Goal: Task Accomplishment & Management: Complete application form

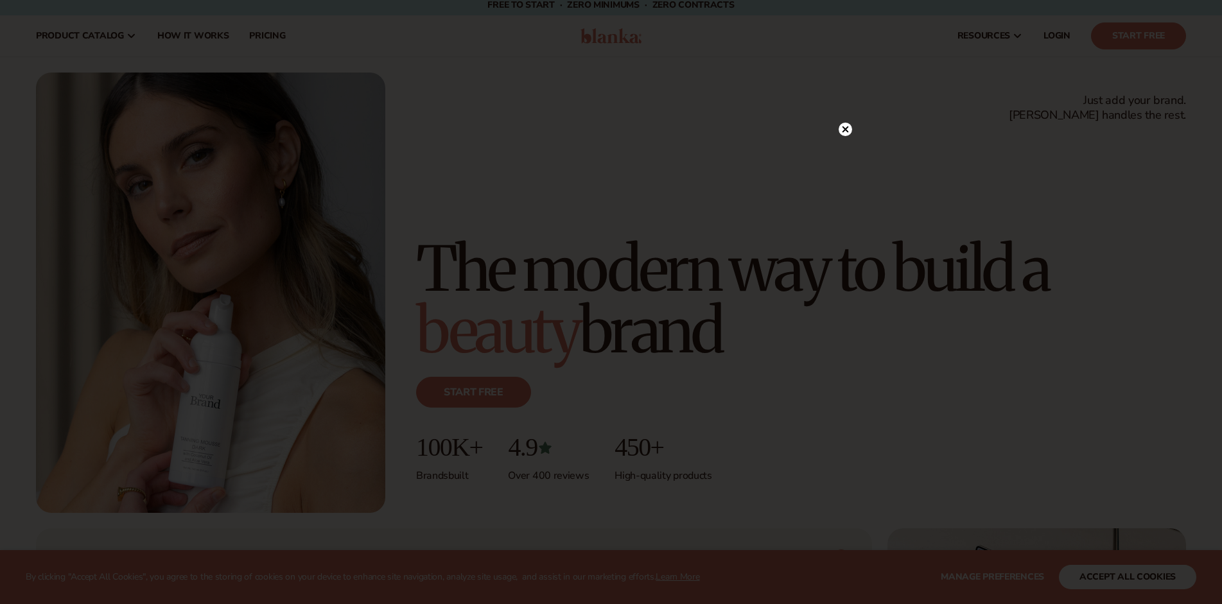
scroll to position [543, 0]
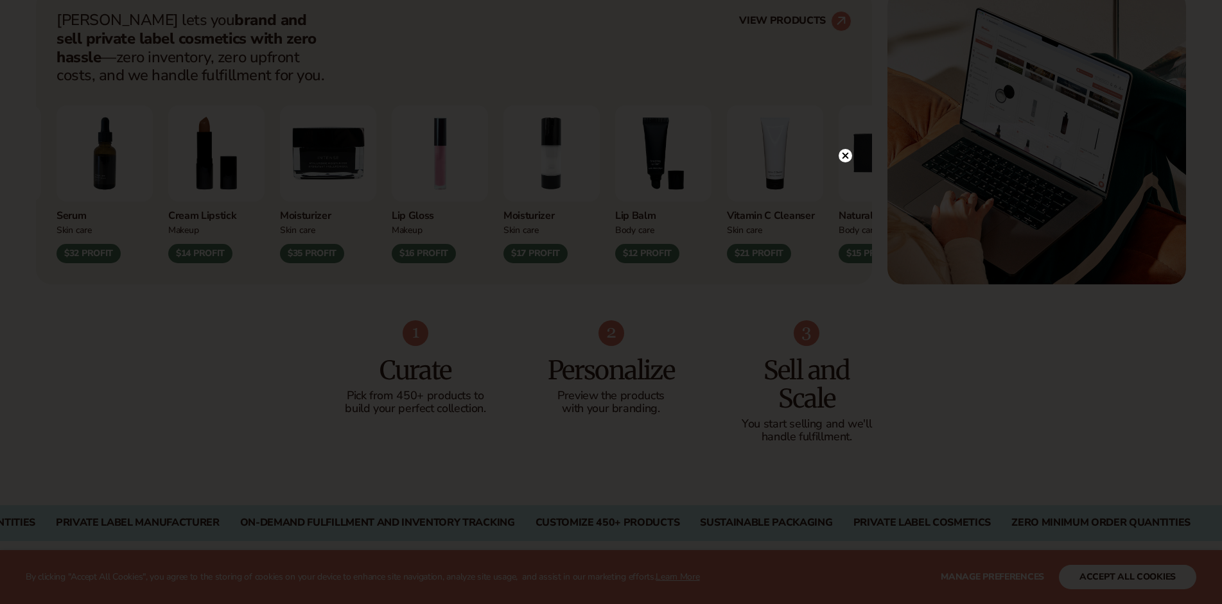
click at [845, 159] on circle at bounding box center [845, 155] width 13 height 13
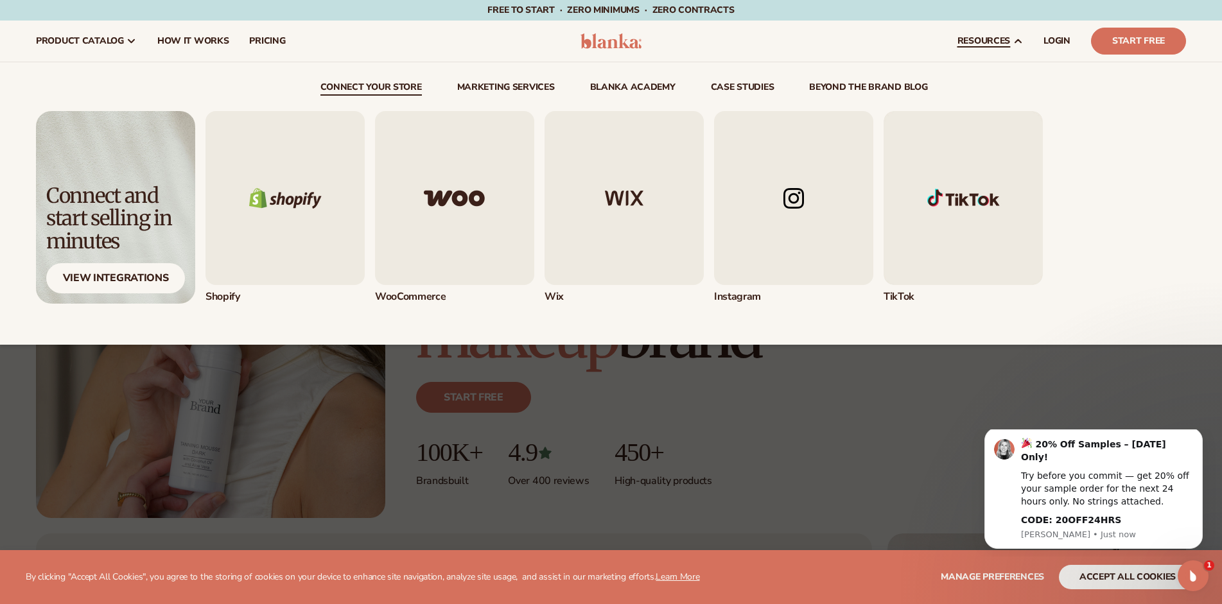
scroll to position [0, 0]
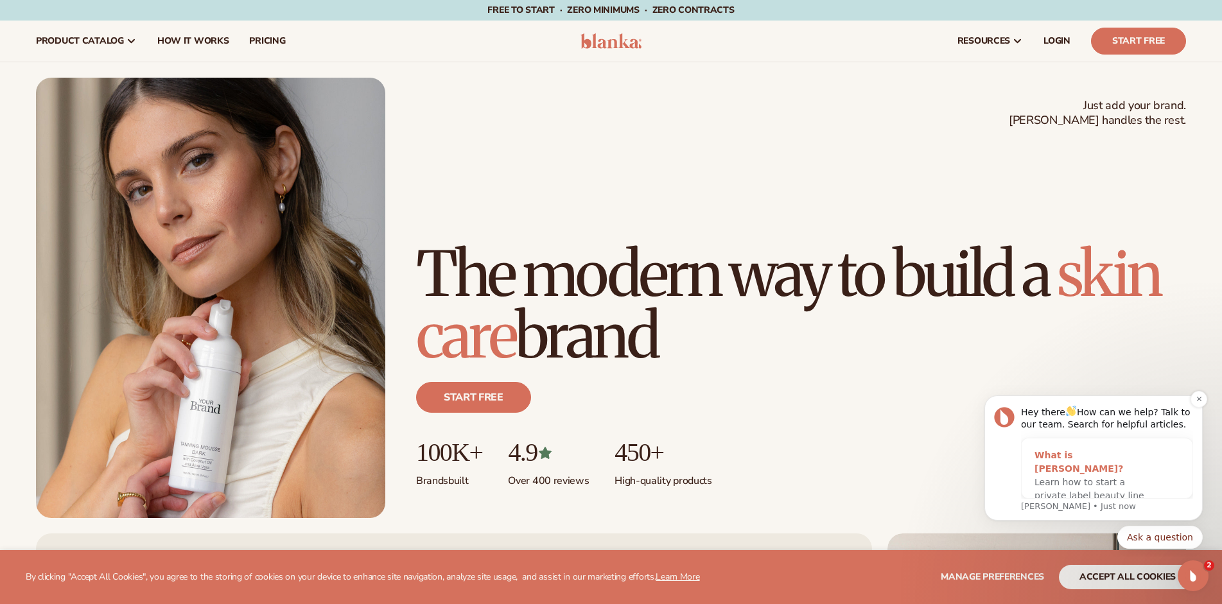
click at [1068, 477] on span "Learn how to start a private label beauty line with [PERSON_NAME]" at bounding box center [1090, 495] width 110 height 37
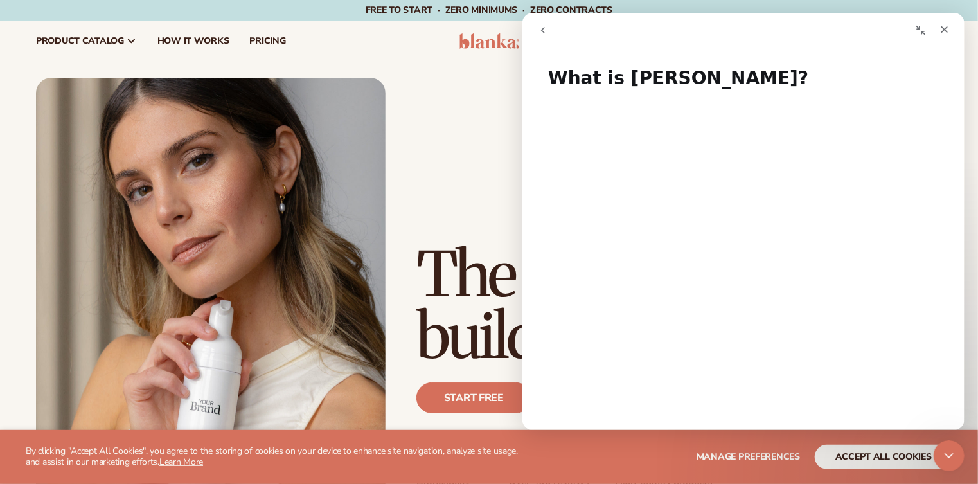
drag, startPoint x: 1214, startPoint y: 2, endPoint x: 473, endPoint y: 137, distance: 753.6
click at [473, 137] on div "Just add your brand. Blanka handles the rest. beauty,[MEDICAL_DATA],wellness,ma…" at bounding box center [489, 298] width 906 height 441
click at [863, 31] on div "Intercom messenger" at bounding box center [851, 30] width 207 height 24
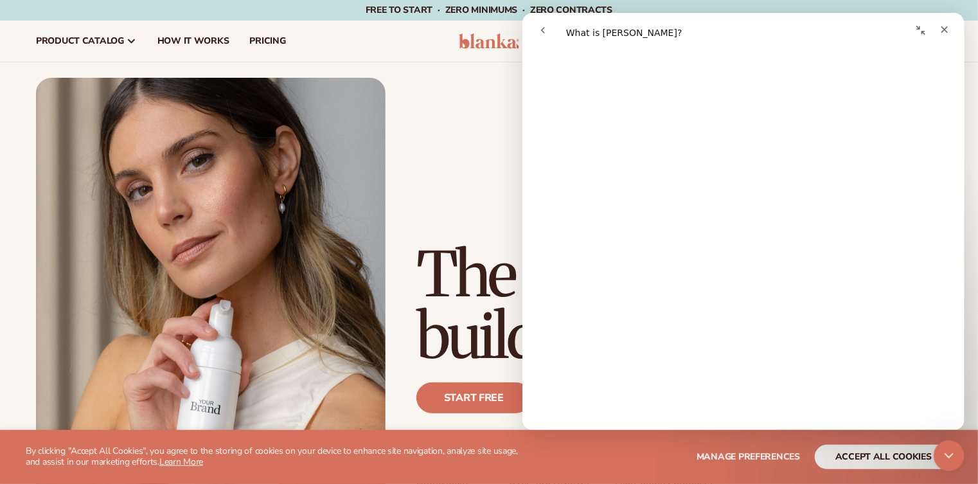
scroll to position [338, 0]
drag, startPoint x: 1431, startPoint y: 13, endPoint x: 852, endPoint y: 21, distance: 578.2
click at [852, 21] on div "Intercom messenger" at bounding box center [851, 30] width 207 height 24
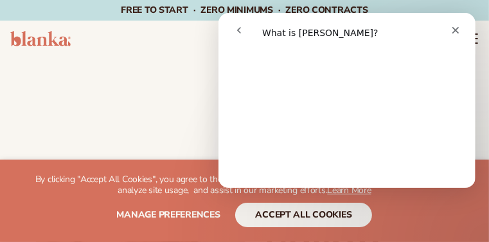
scroll to position [335, 0]
drag, startPoint x: 908, startPoint y: 13, endPoint x: 390, endPoint y: 49, distance: 519.0
click at [390, 49] on div "What is [PERSON_NAME]? What is [PERSON_NAME]? Did this answer your question? Op…" at bounding box center [346, 118] width 257 height 140
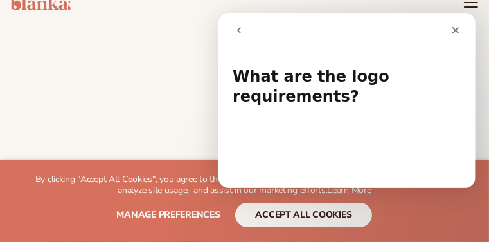
scroll to position [0, 0]
click at [455, 28] on icon "Close" at bounding box center [455, 30] width 10 height 10
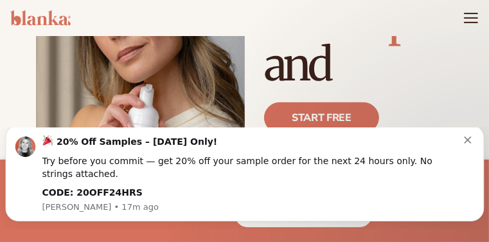
scroll to position [254, 0]
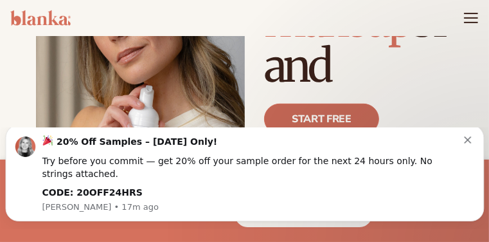
click at [308, 116] on link "Start free" at bounding box center [321, 118] width 115 height 31
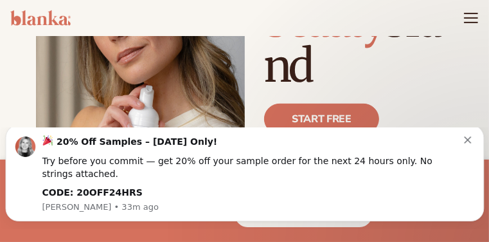
click at [432, 113] on div "Start free" at bounding box center [358, 124] width 189 height 72
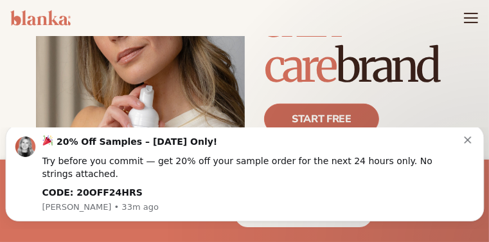
click at [306, 119] on link "Start free" at bounding box center [321, 118] width 115 height 31
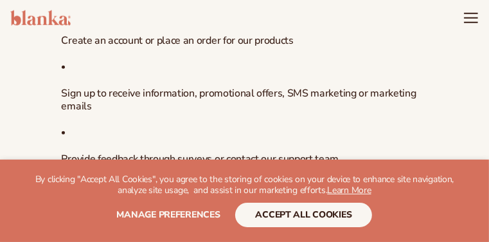
scroll to position [580, 0]
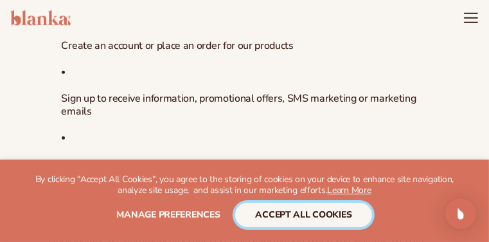
click at [273, 213] on button "accept all cookies" at bounding box center [303, 214] width 137 height 24
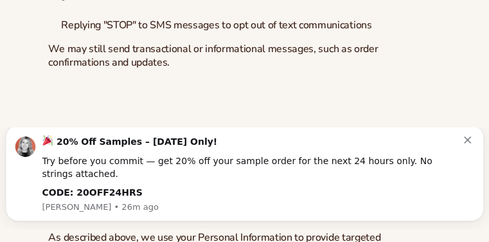
scroll to position [2901, 0]
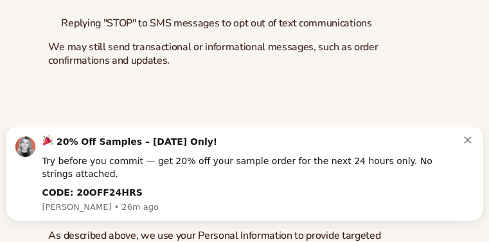
click at [471, 143] on icon "Dismiss notification" at bounding box center [467, 139] width 7 height 7
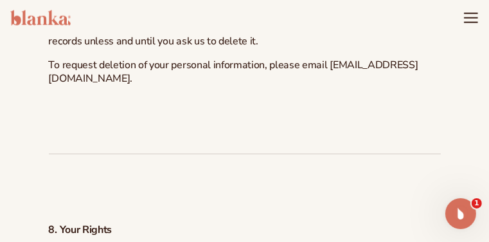
scroll to position [3300, 0]
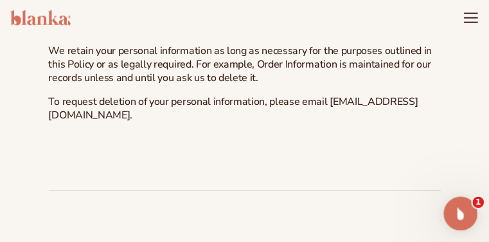
click at [459, 209] on icon "Open Intercom Messenger" at bounding box center [458, 211] width 21 height 21
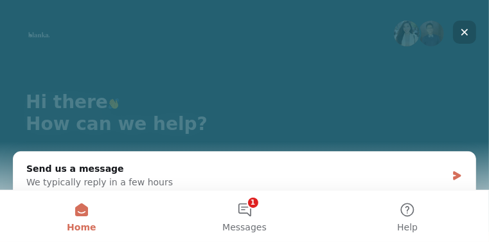
scroll to position [135, 0]
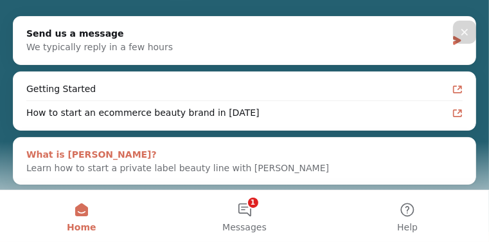
click at [228, 165] on span "Learn how to start a private label beauty line with Blanka" at bounding box center [177, 168] width 303 height 10
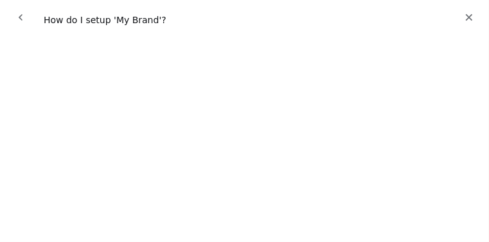
scroll to position [260, 0]
click at [199, 38] on div "How do I setup 'My Brand'? How do I setup 'My Brand'? Did this answer your ques…" at bounding box center [244, 138] width 489 height 207
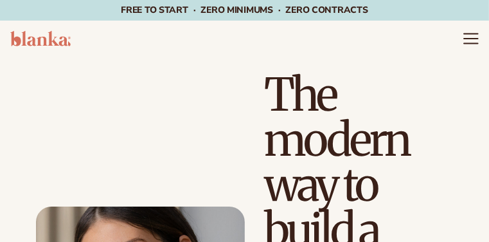
click at [469, 37] on icon "Menu" at bounding box center [471, 38] width 17 height 17
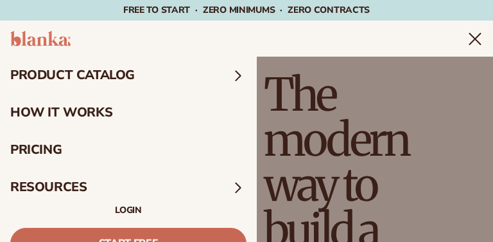
scroll to position [41, 0]
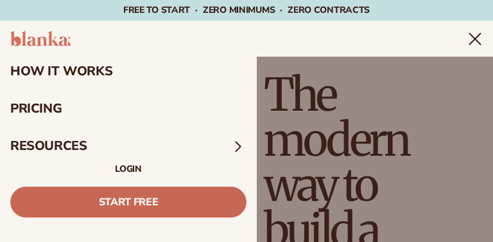
click at [119, 202] on link "Start Free" at bounding box center [128, 201] width 236 height 31
